Goal: Task Accomplishment & Management: Manage account settings

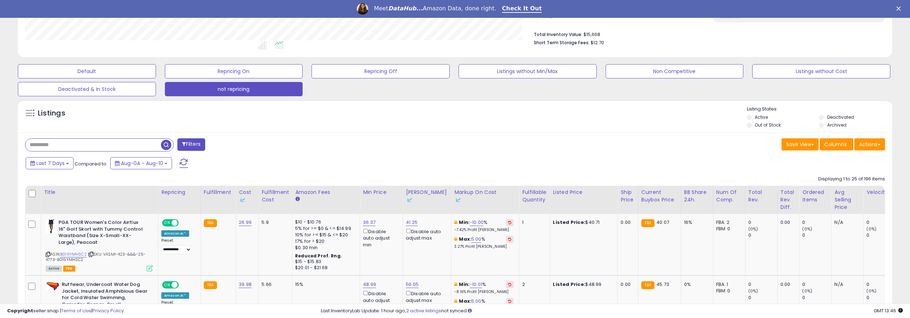
scroll to position [107, 0]
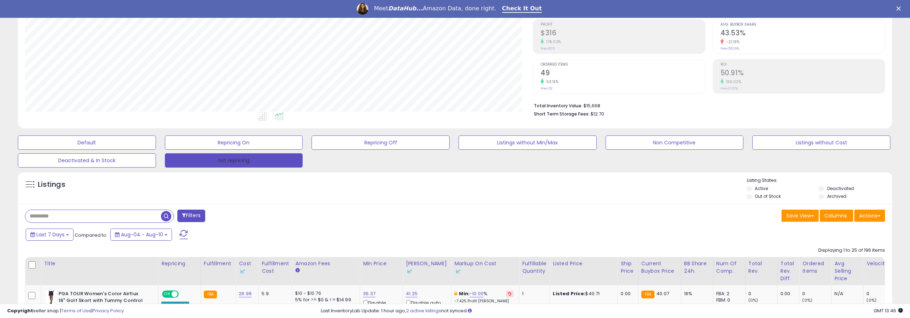
click at [247, 163] on button "not repricing" at bounding box center [234, 160] width 138 height 14
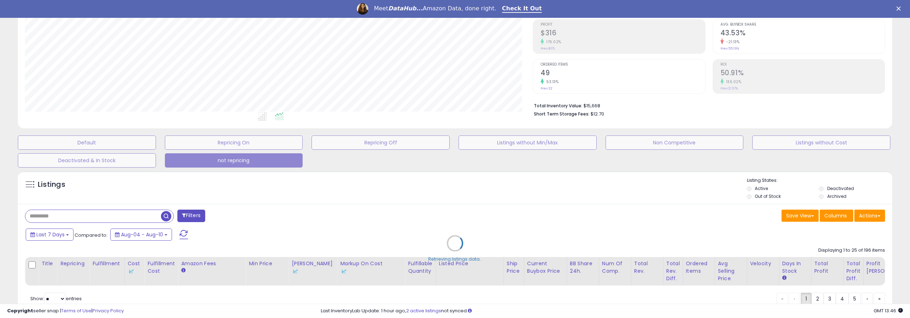
type input "*******"
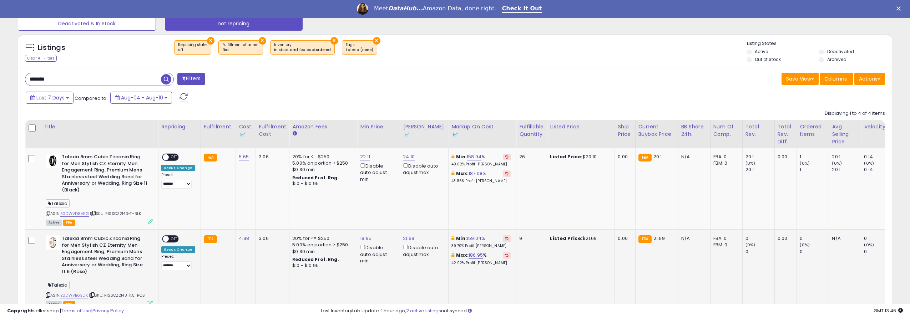
scroll to position [208, 0]
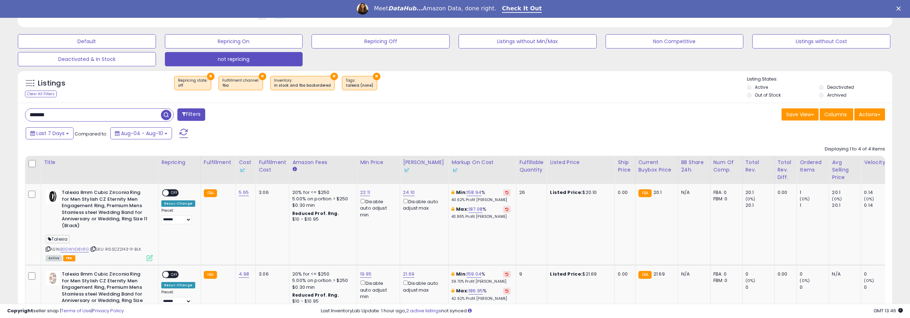
click at [373, 77] on button "×" at bounding box center [376, 76] width 7 height 7
click at [752, 94] on li "Out of Stock" at bounding box center [782, 96] width 71 height 8
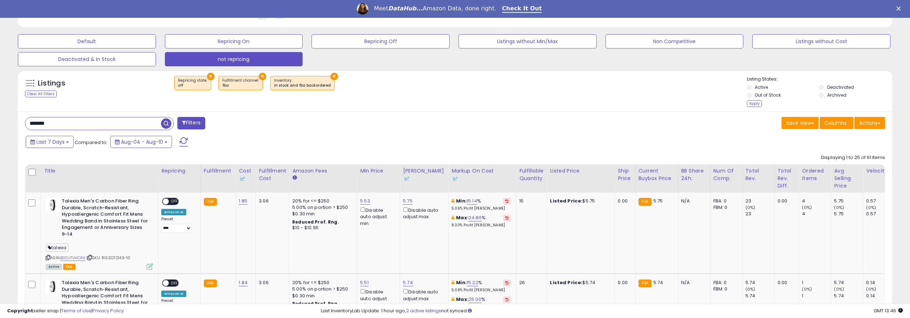
click at [753, 101] on div "Apply" at bounding box center [754, 103] width 15 height 7
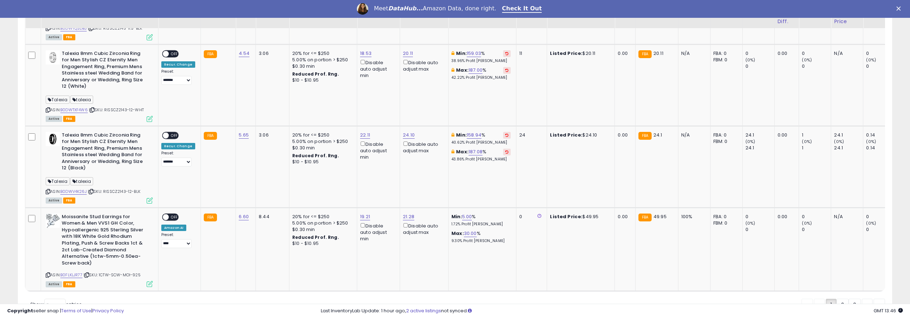
scroll to position [2206, 0]
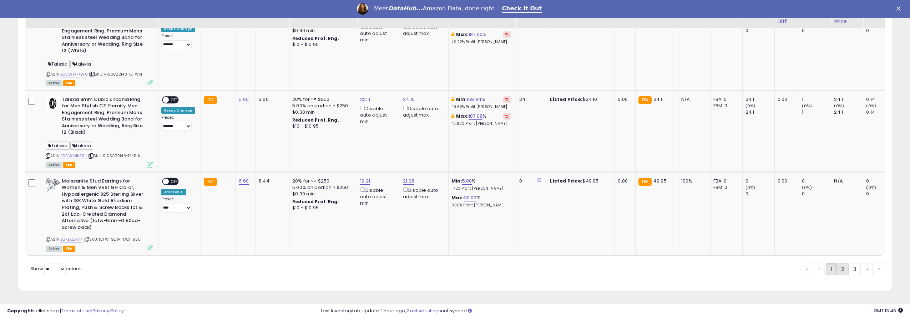
click at [862, 268] on link "2" at bounding box center [867, 269] width 11 height 12
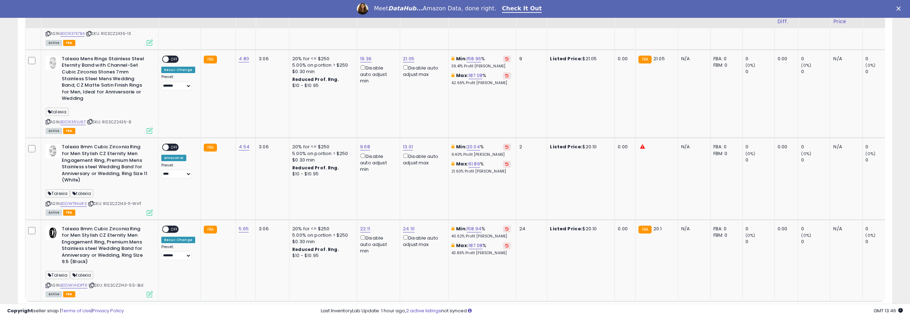
scroll to position [2216, 0]
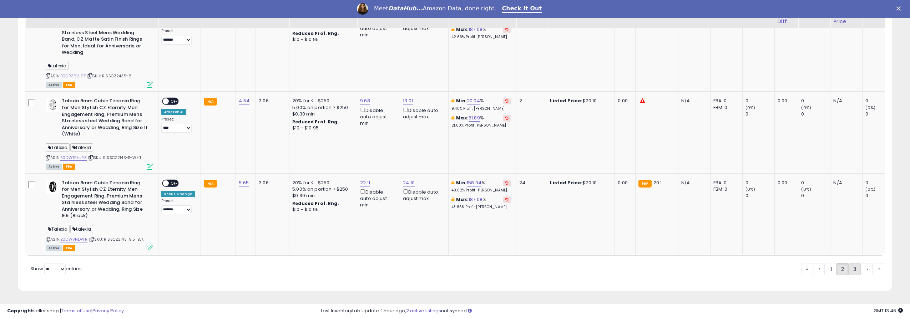
click at [873, 268] on link "3" at bounding box center [878, 269] width 11 height 12
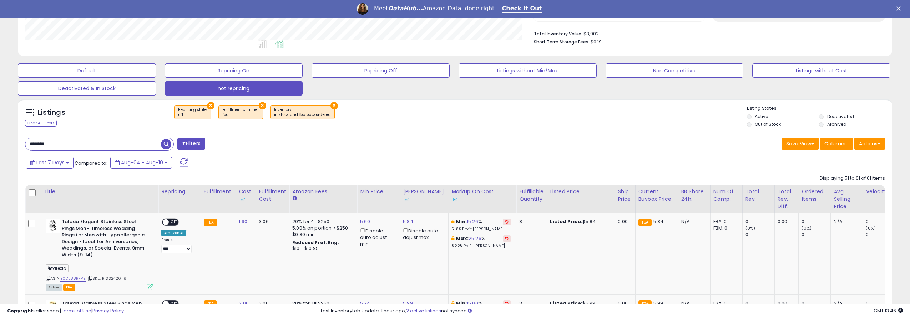
scroll to position [72, 0]
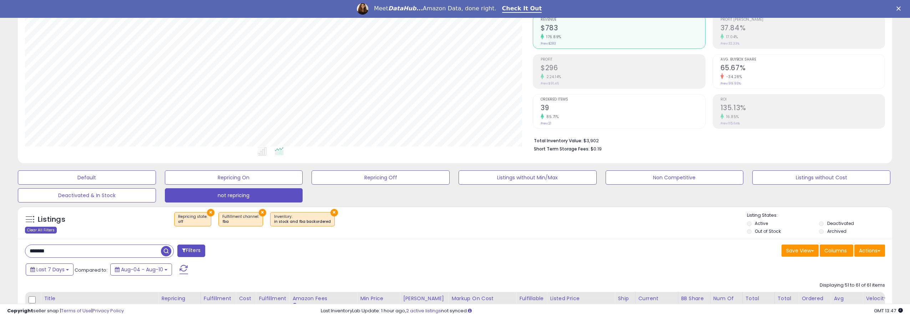
click at [36, 231] on div "Clear All Filters" at bounding box center [41, 230] width 32 height 7
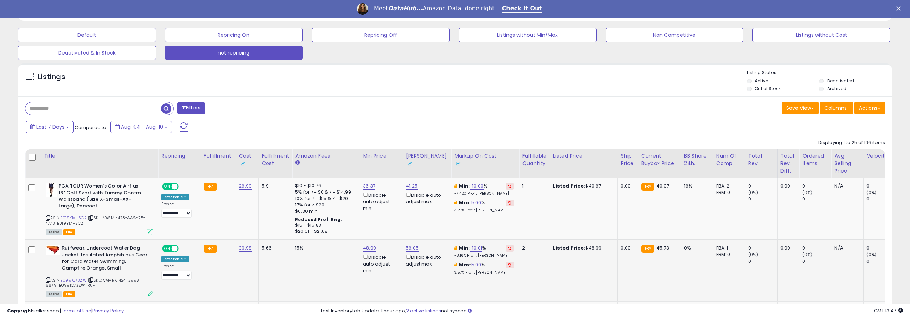
scroll to position [179, 0]
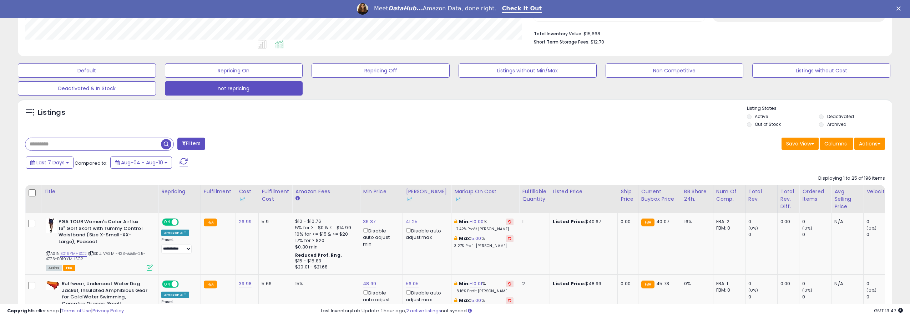
click at [197, 143] on button "Filters" at bounding box center [191, 144] width 28 height 12
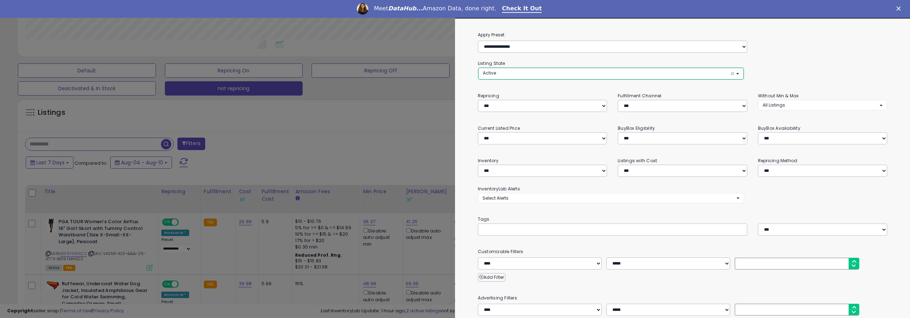
click at [525, 72] on button "Active ×" at bounding box center [610, 74] width 265 height 12
click at [438, 112] on div at bounding box center [455, 159] width 910 height 318
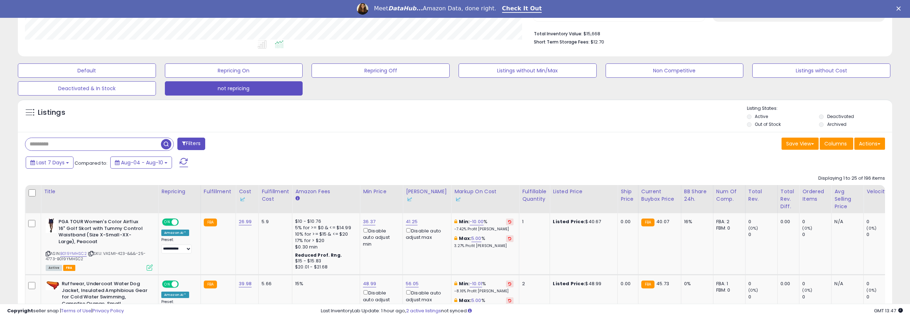
click at [199, 143] on button "Filters" at bounding box center [191, 144] width 28 height 12
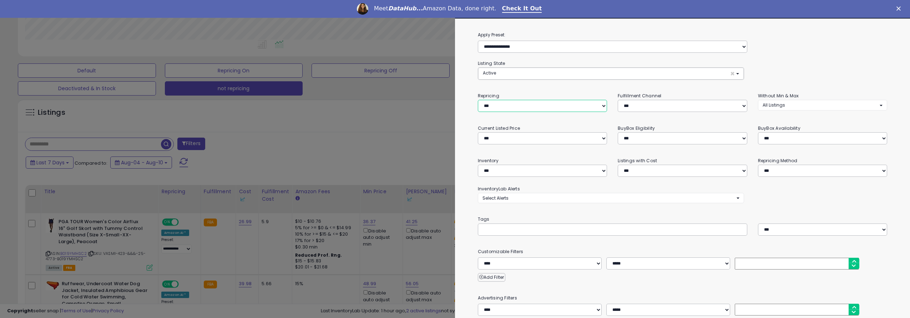
click at [535, 102] on select "**********" at bounding box center [542, 106] width 129 height 12
select select "***"
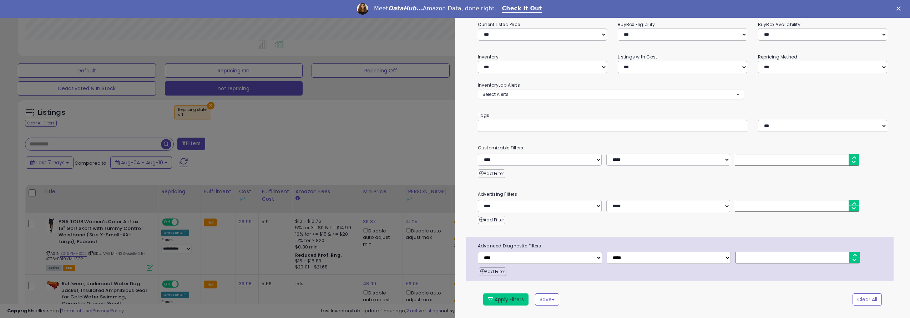
click at [503, 297] on button "Apply Filters" at bounding box center [505, 300] width 45 height 12
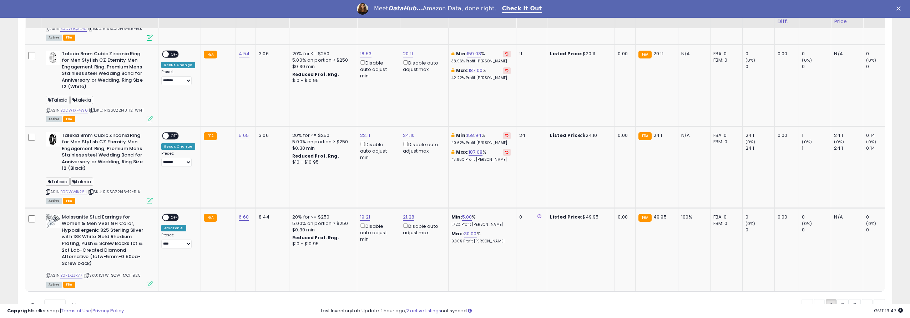
scroll to position [2206, 0]
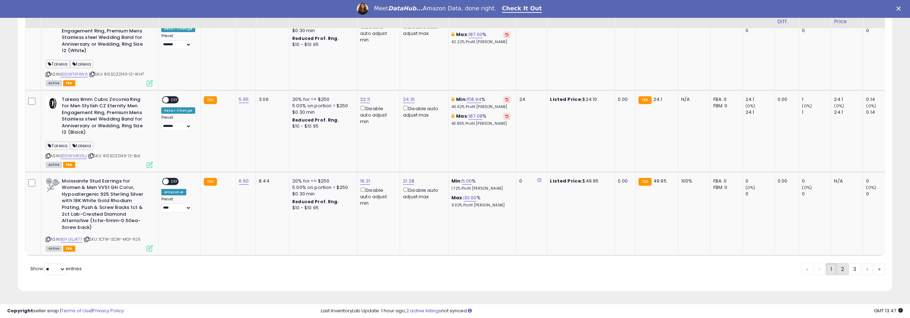
click at [862, 267] on link "2" at bounding box center [867, 269] width 11 height 12
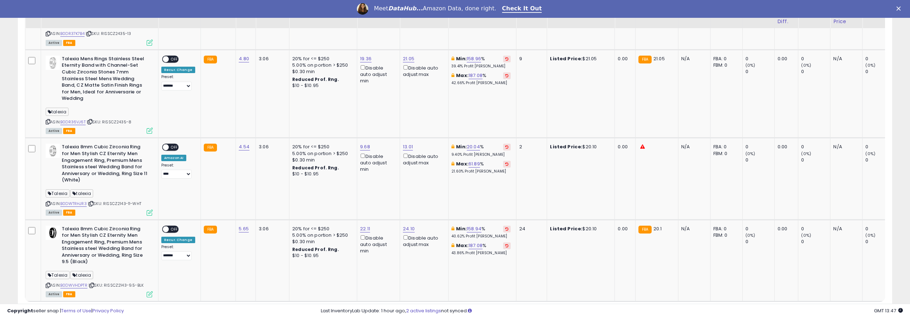
scroll to position [2216, 0]
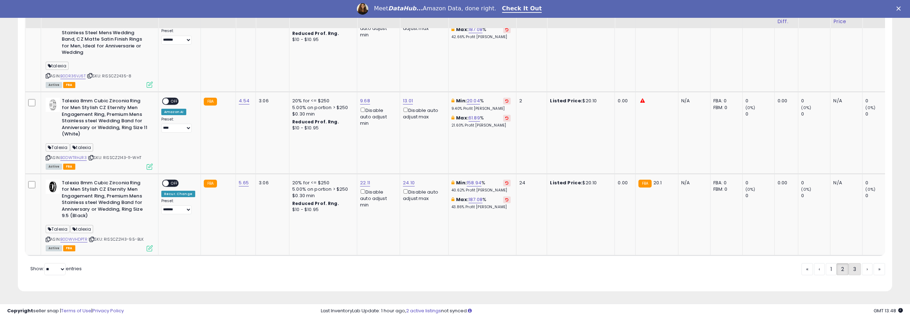
click at [873, 269] on link "3" at bounding box center [878, 269] width 11 height 12
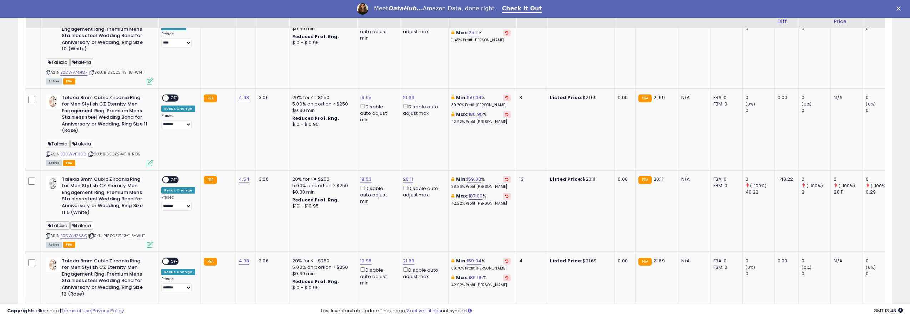
scroll to position [1035, 0]
